Goal: Information Seeking & Learning: Learn about a topic

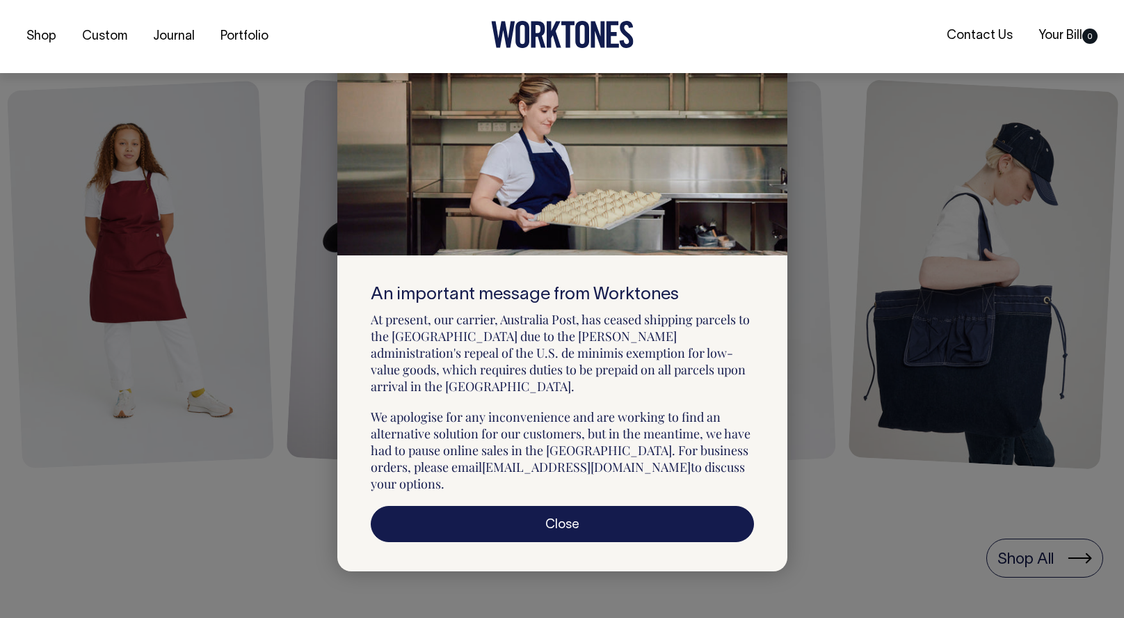
click at [769, 67] on icon at bounding box center [770, 63] width 8 height 7
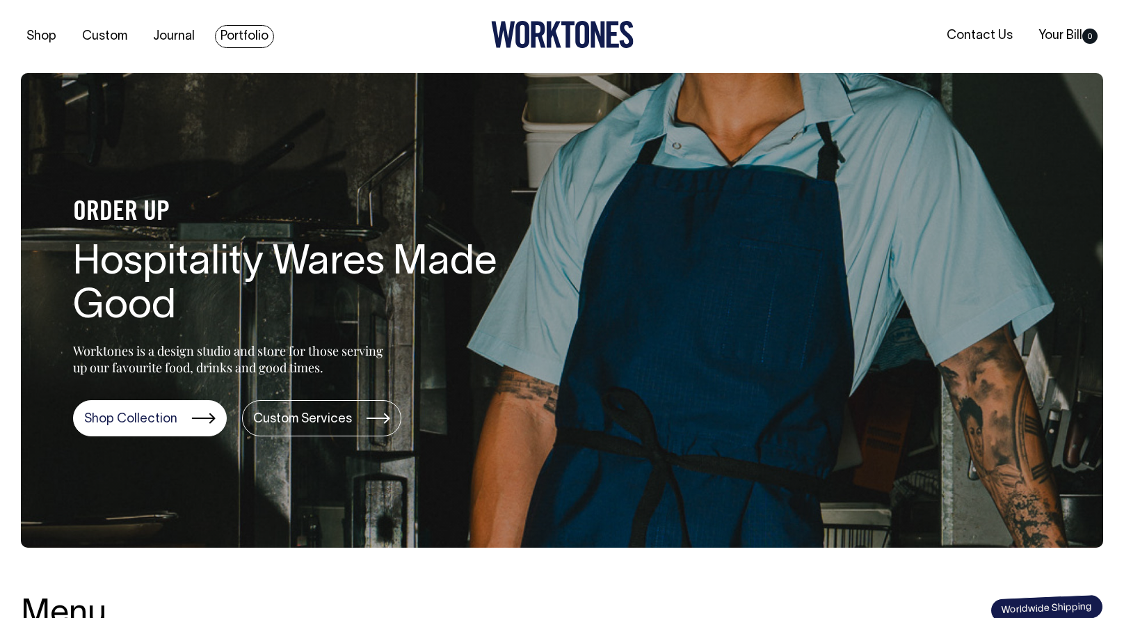
click at [246, 31] on link "Portfolio" at bounding box center [244, 36] width 59 height 23
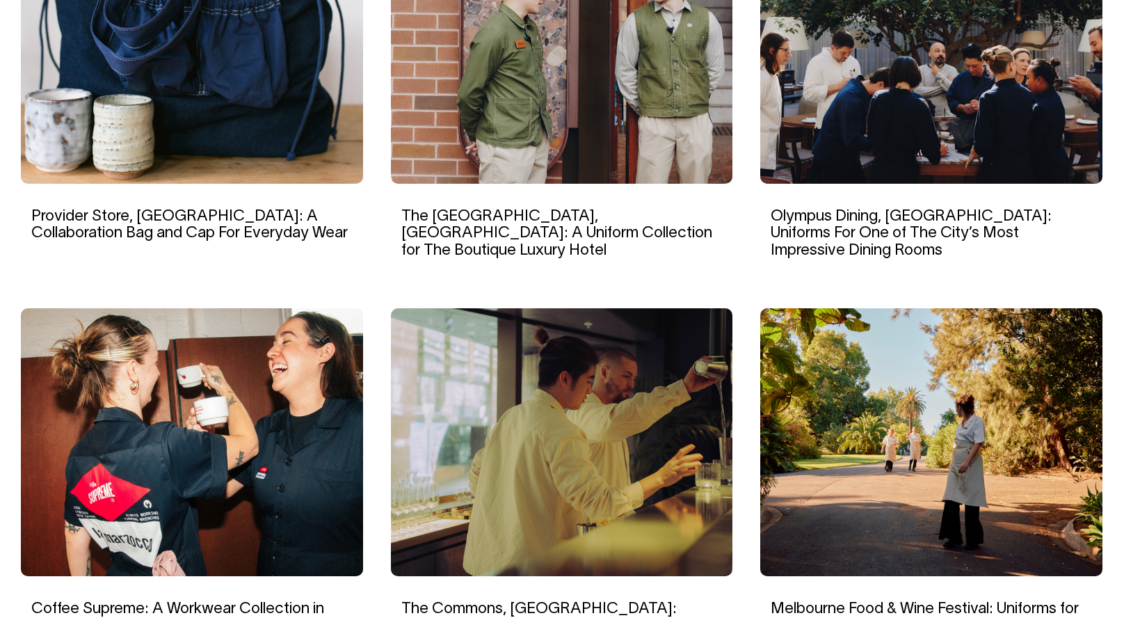
scroll to position [1077, 0]
click at [207, 404] on img at bounding box center [192, 442] width 342 height 268
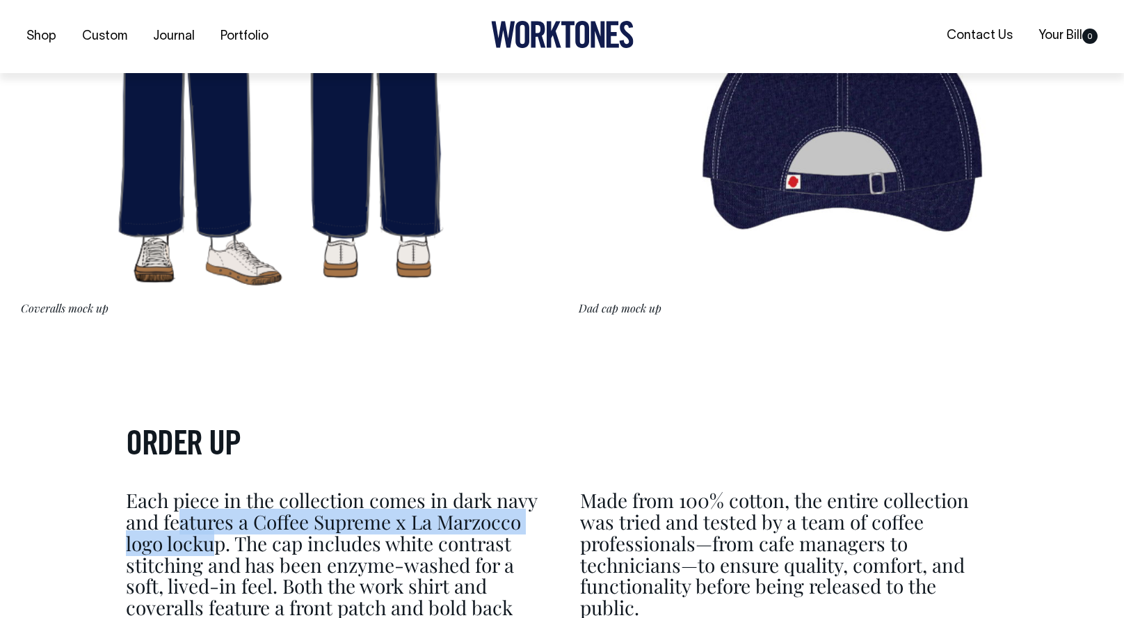
drag, startPoint x: 218, startPoint y: 538, endPoint x: 182, endPoint y: 513, distance: 43.6
click at [182, 513] on p "Each piece in the collection comes in dark navy and features a Coffee Supreme x…" at bounding box center [335, 565] width 418 height 150
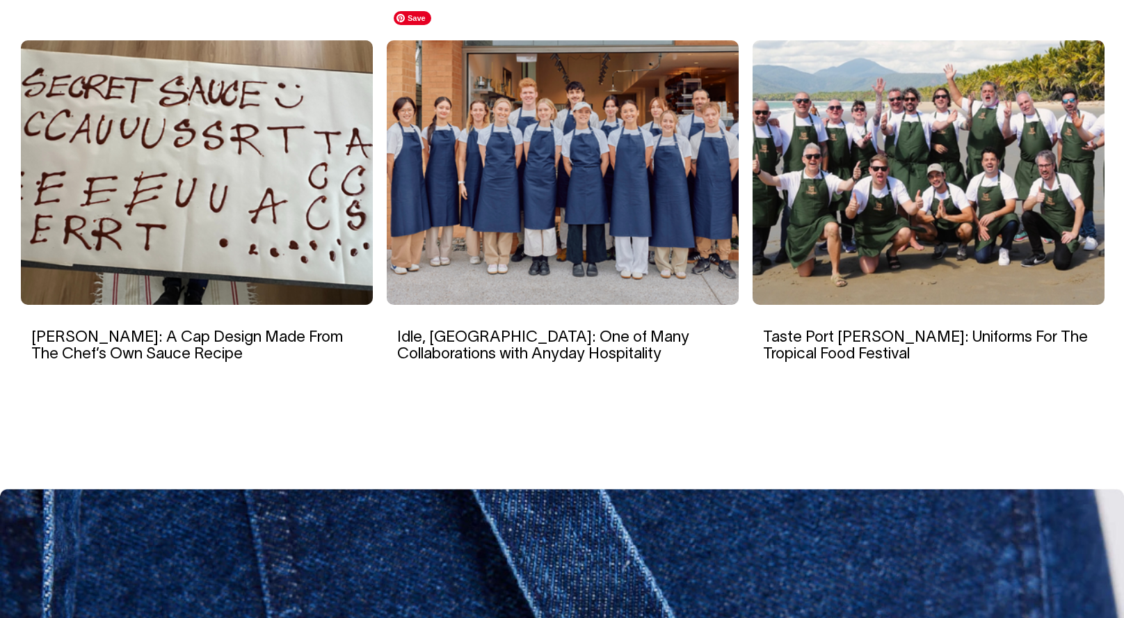
scroll to position [7101, 0]
click at [531, 189] on img at bounding box center [563, 172] width 352 height 264
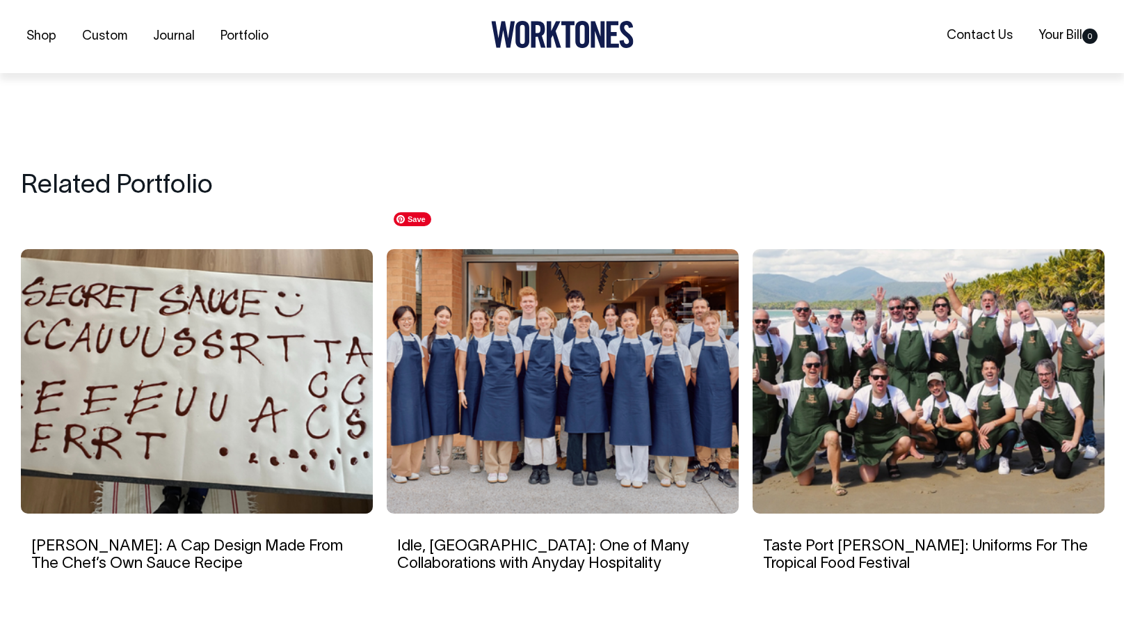
scroll to position [6413, 0]
click at [252, 40] on link "Portfolio" at bounding box center [244, 36] width 59 height 23
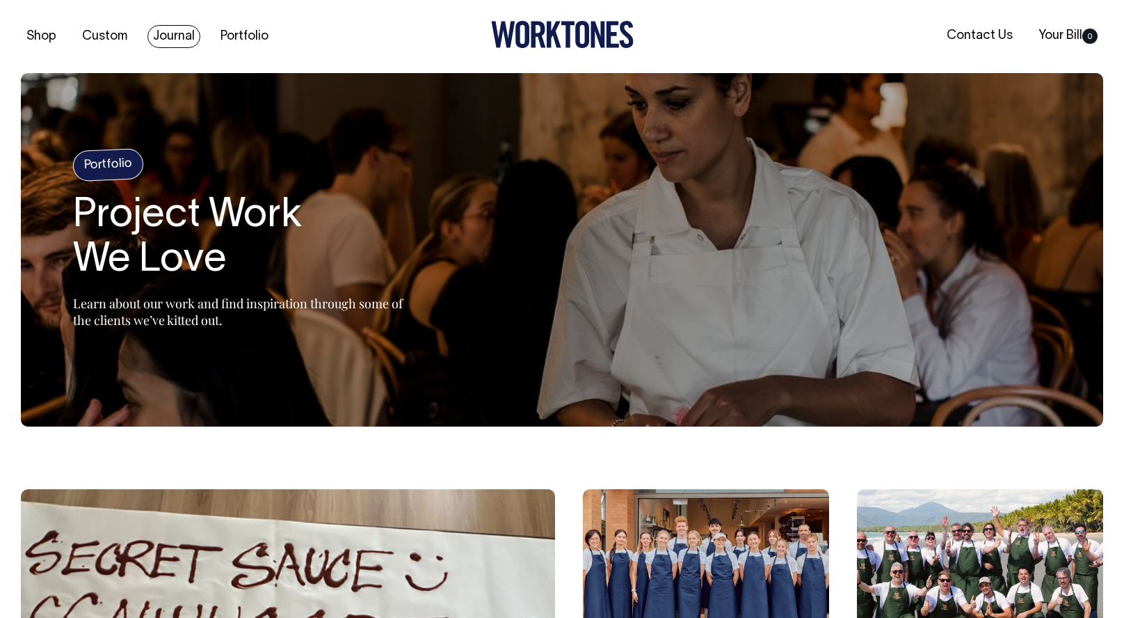
click at [182, 40] on link "Journal" at bounding box center [173, 36] width 53 height 23
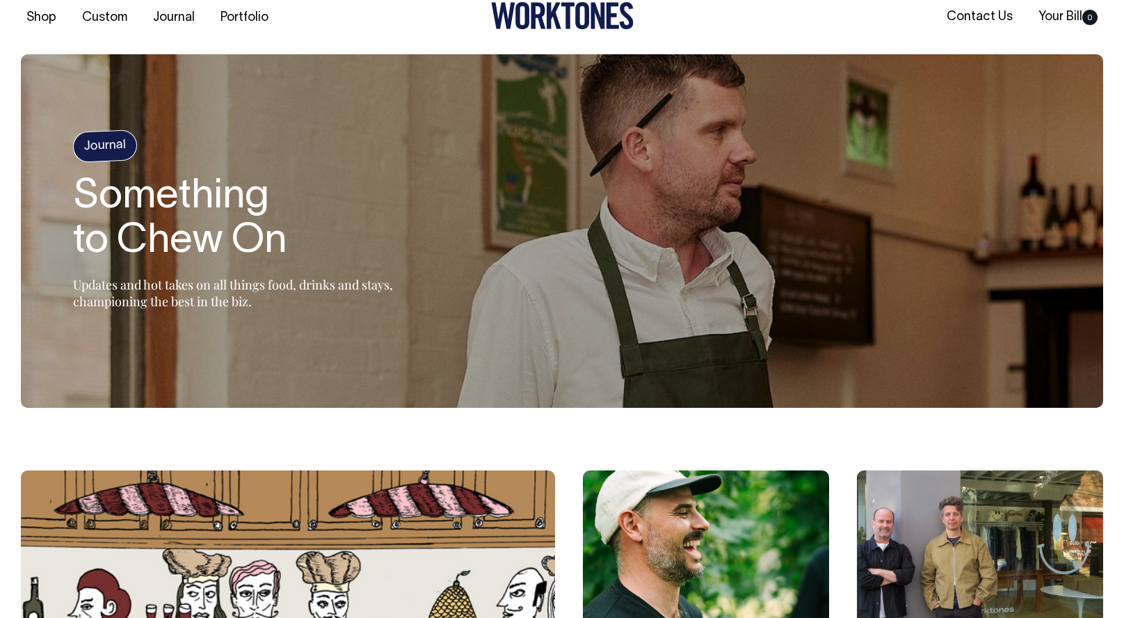
scroll to position [19, 0]
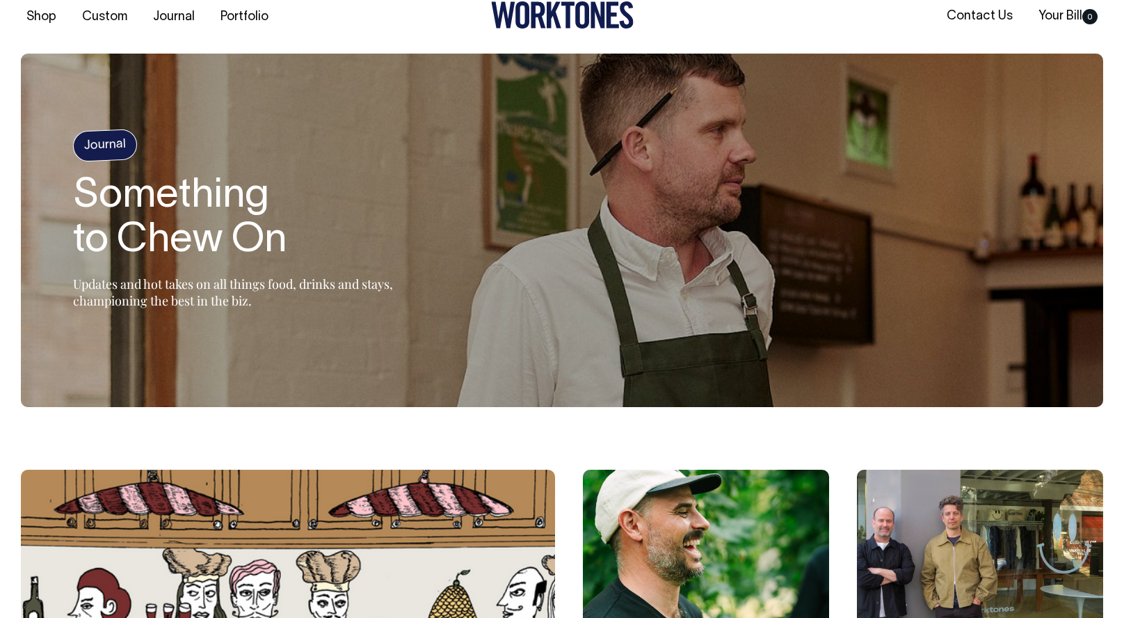
click at [314, 289] on p "Updates and hot takes on all things food, drinks and stays, championing the bes…" at bounding box center [247, 291] width 348 height 33
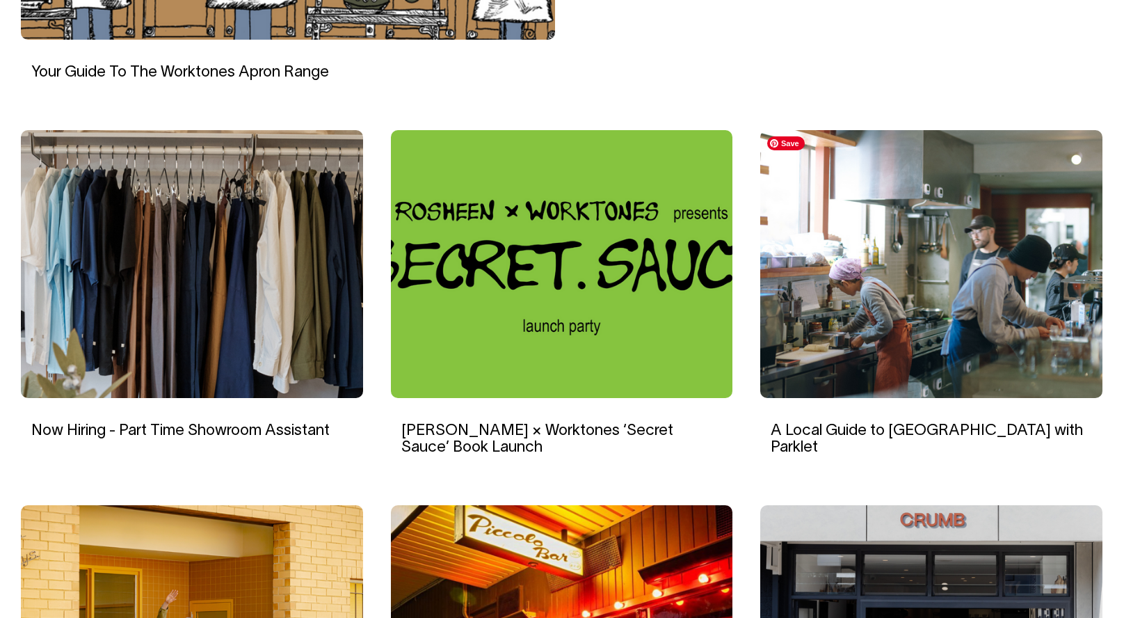
scroll to position [846, 0]
click at [470, 349] on img at bounding box center [562, 264] width 342 height 268
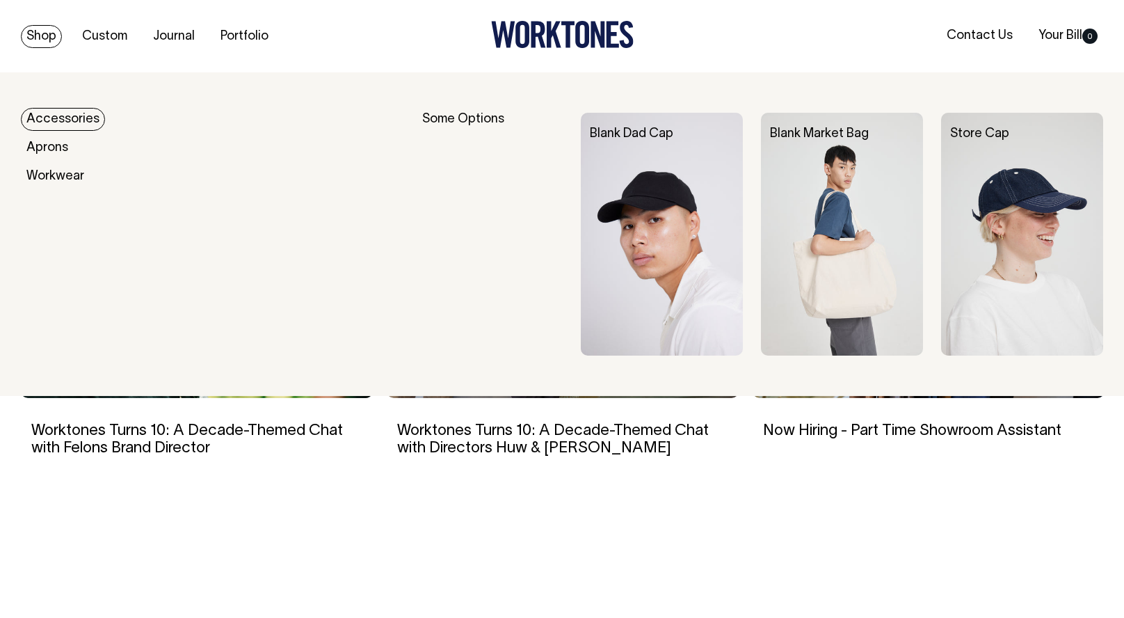
scroll to position [1498, 0]
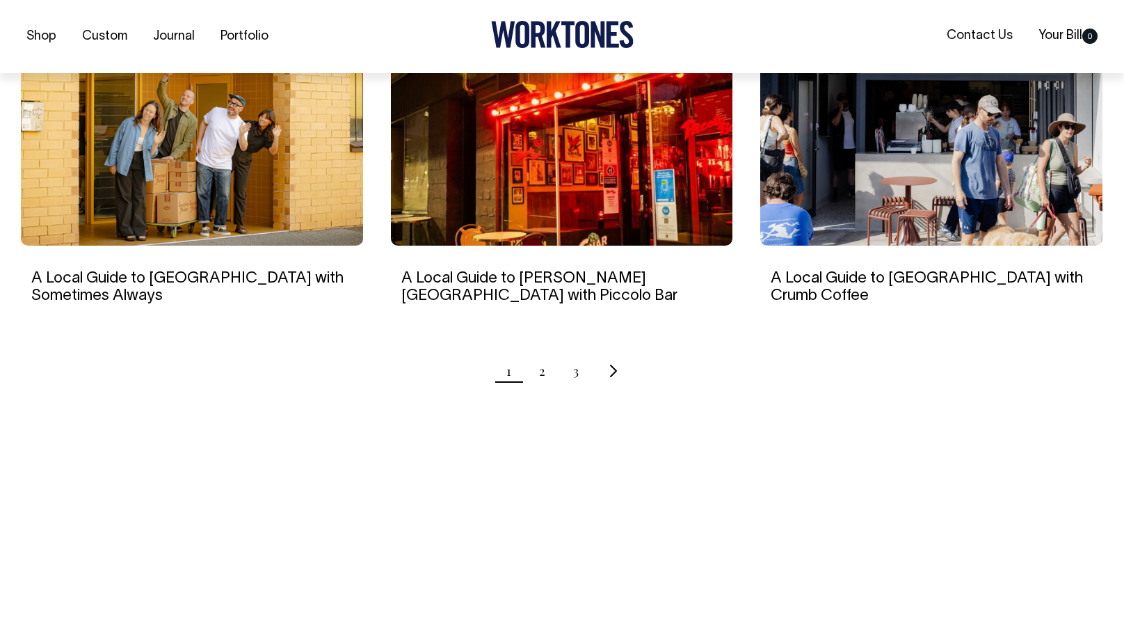
scroll to position [1374, 0]
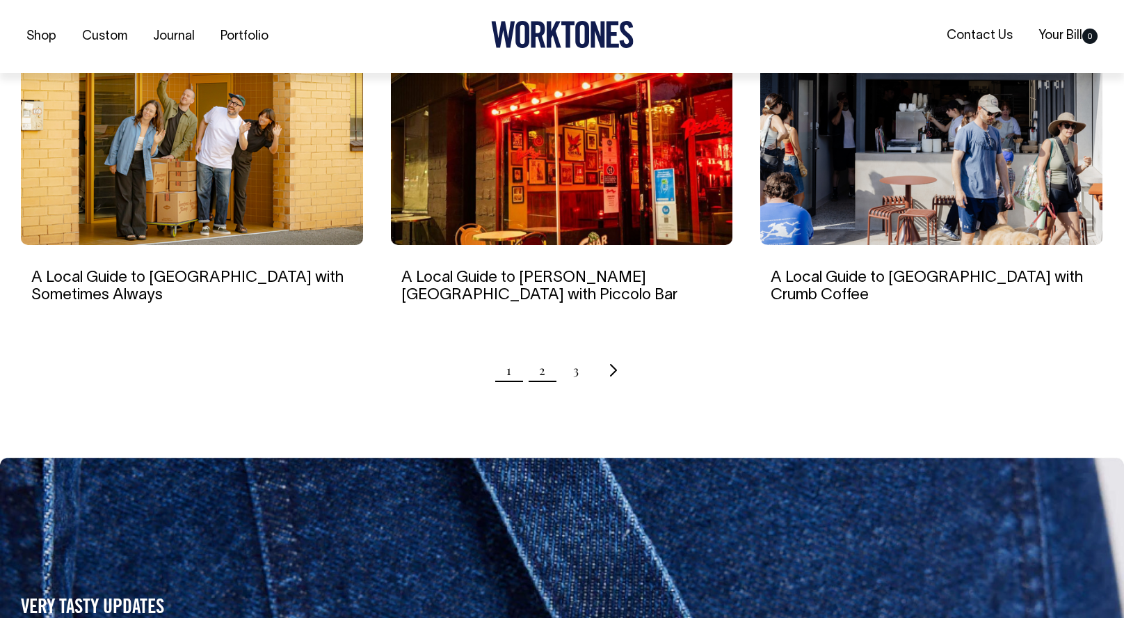
click at [540, 371] on link "2" at bounding box center [542, 370] width 6 height 35
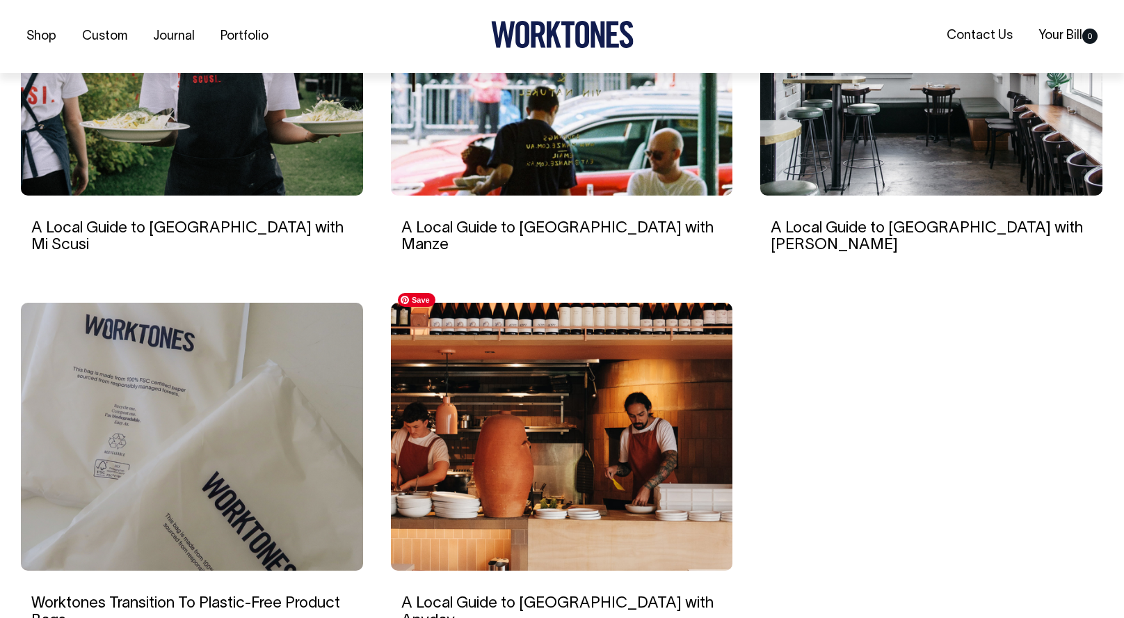
scroll to position [1049, 0]
click at [543, 473] on img at bounding box center [562, 436] width 342 height 268
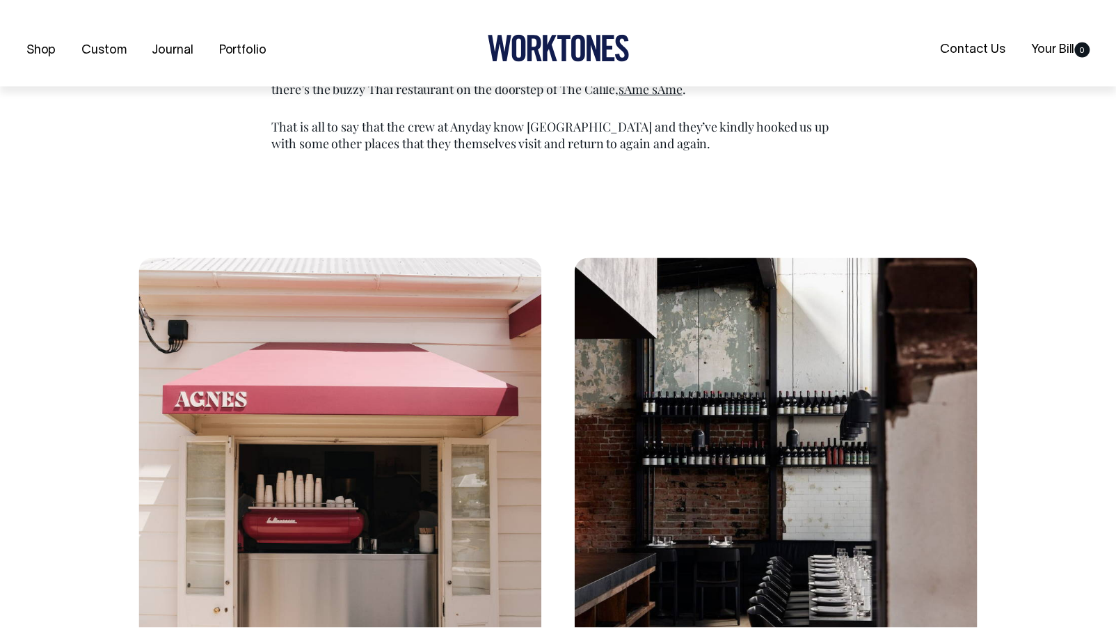
scroll to position [1017, 0]
